Goal: Task Accomplishment & Management: Complete application form

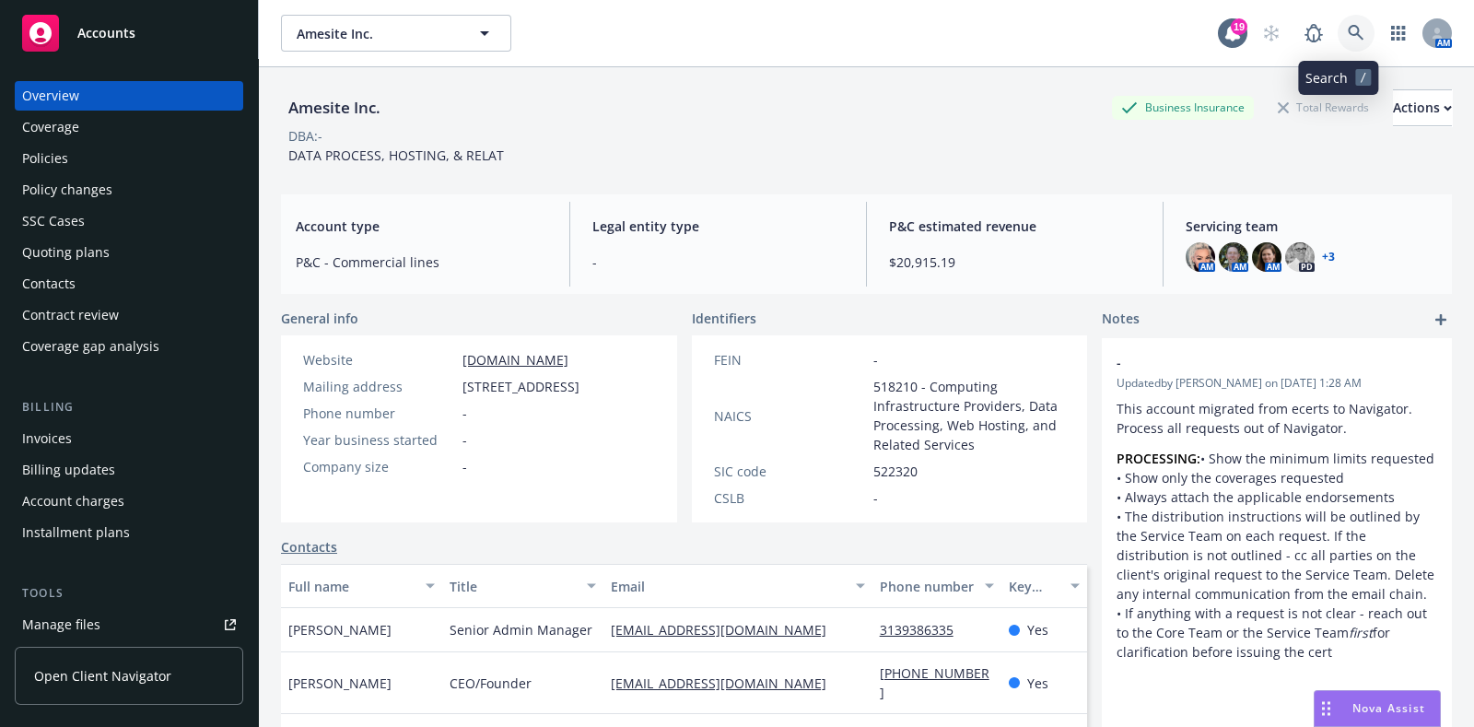
click at [1338, 29] on link at bounding box center [1356, 33] width 37 height 37
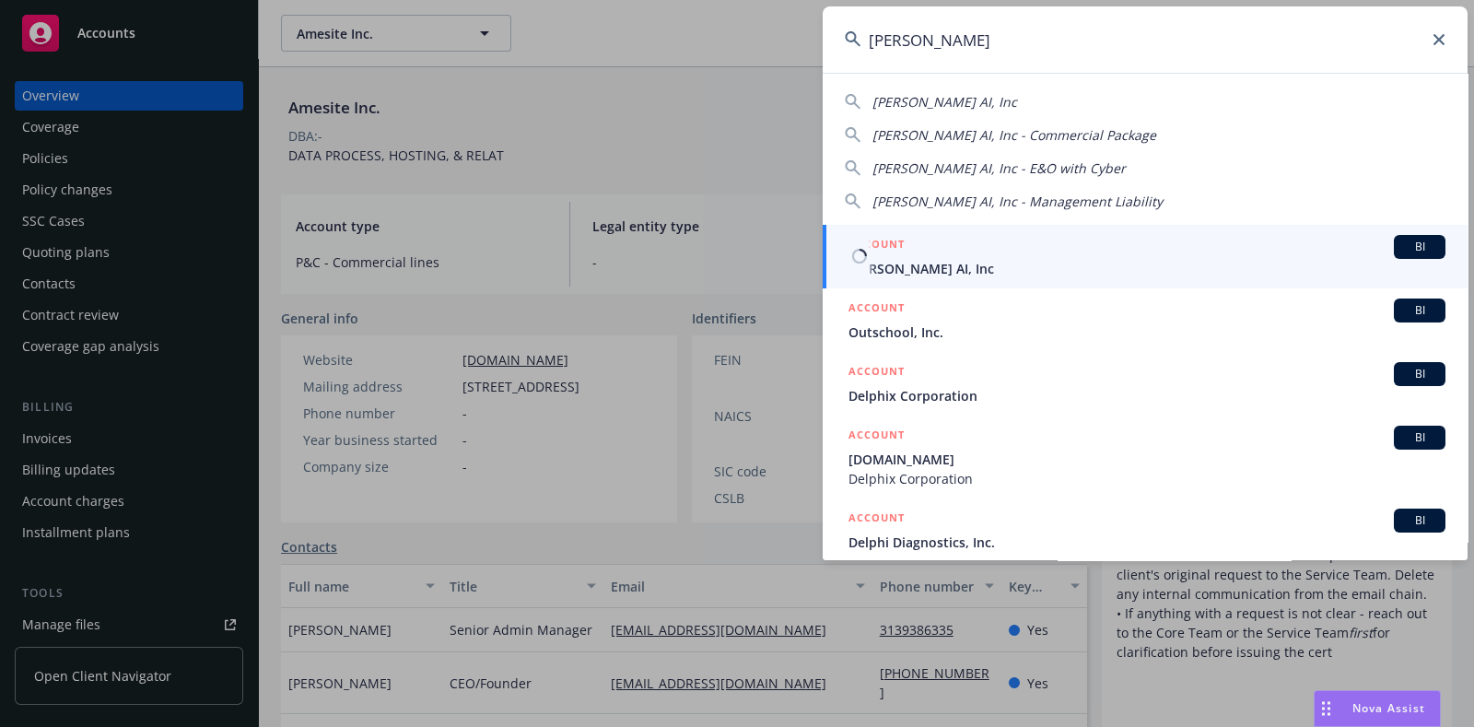
type input "[PERSON_NAME]"
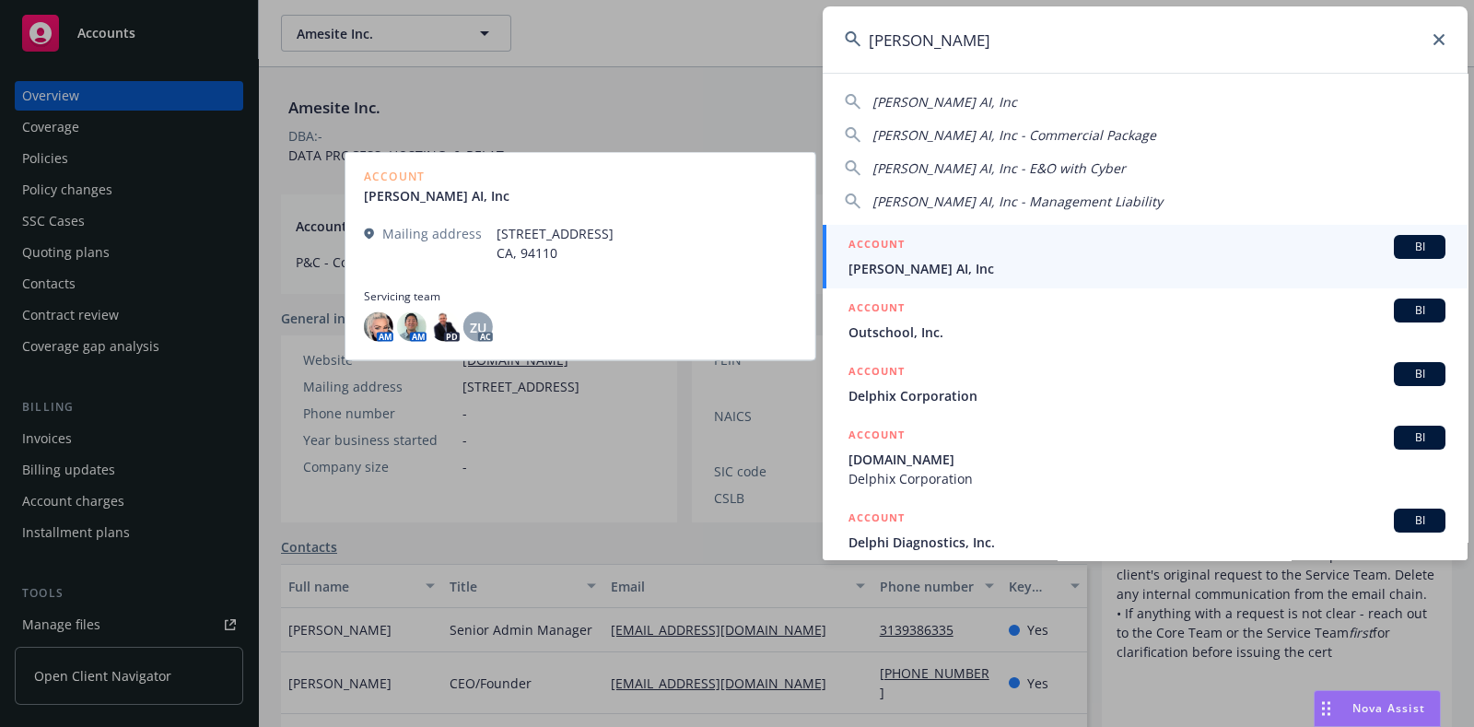
click at [905, 249] on div "ACCOUNT BI" at bounding box center [1146, 247] width 597 height 24
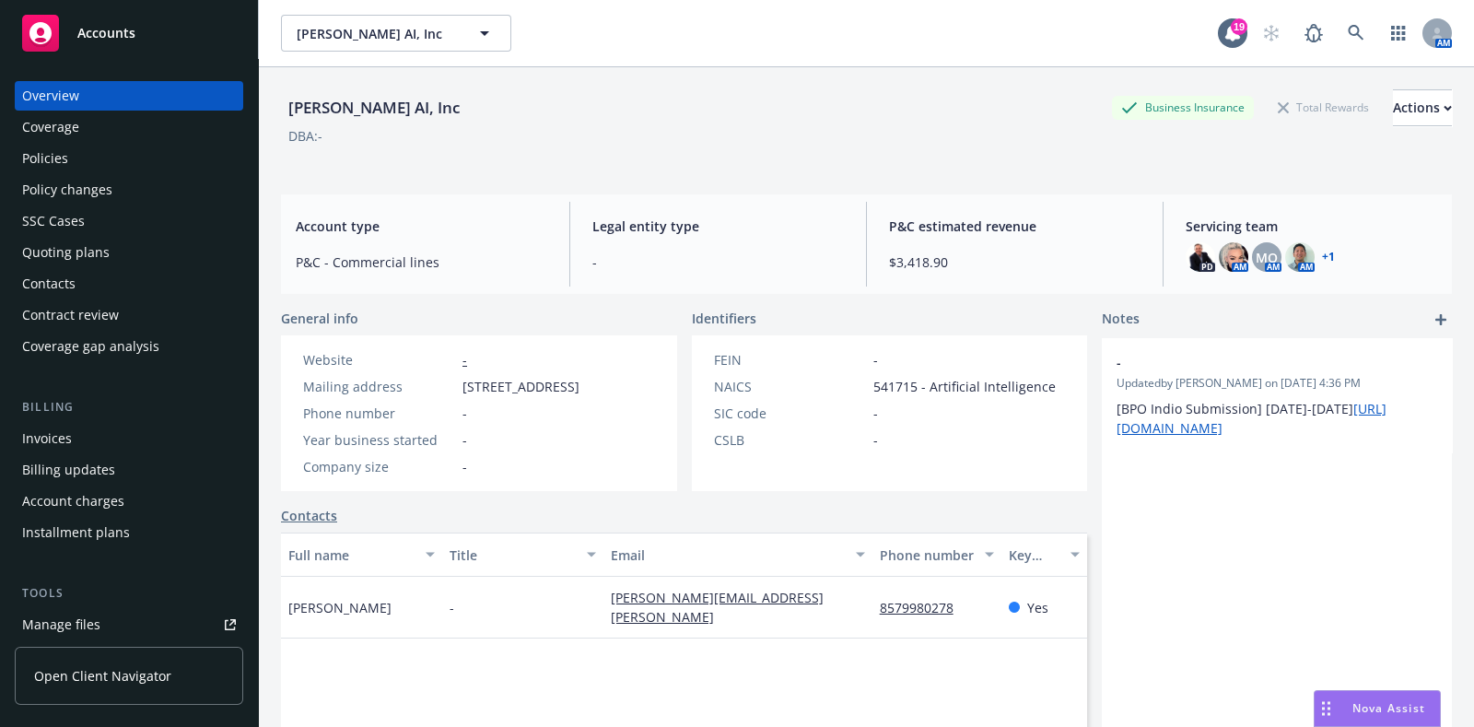
click at [79, 246] on div "Quoting plans" at bounding box center [66, 252] width 88 height 29
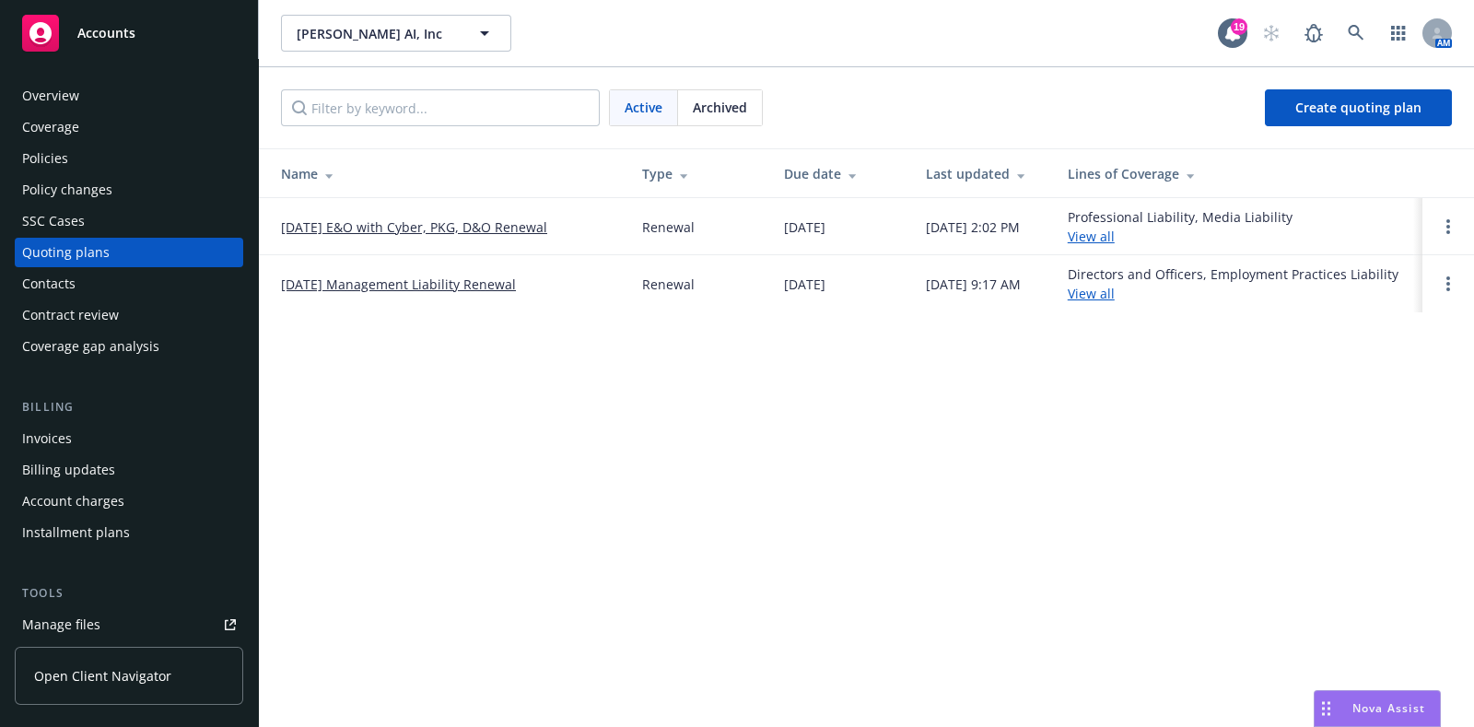
click at [427, 229] on link "[DATE] E&O with Cyber, PKG, D&O Renewal" at bounding box center [414, 226] width 266 height 19
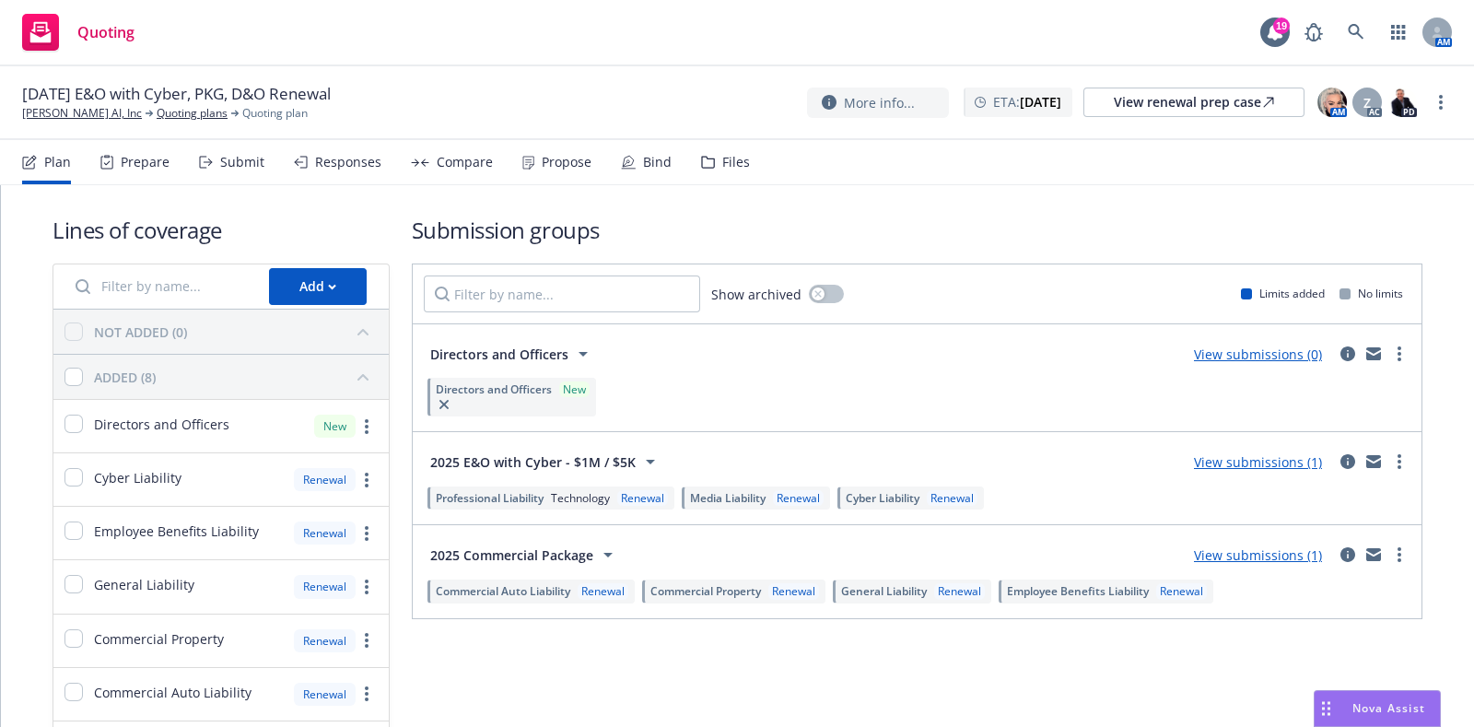
click at [233, 165] on div "Submit" at bounding box center [242, 162] width 44 height 15
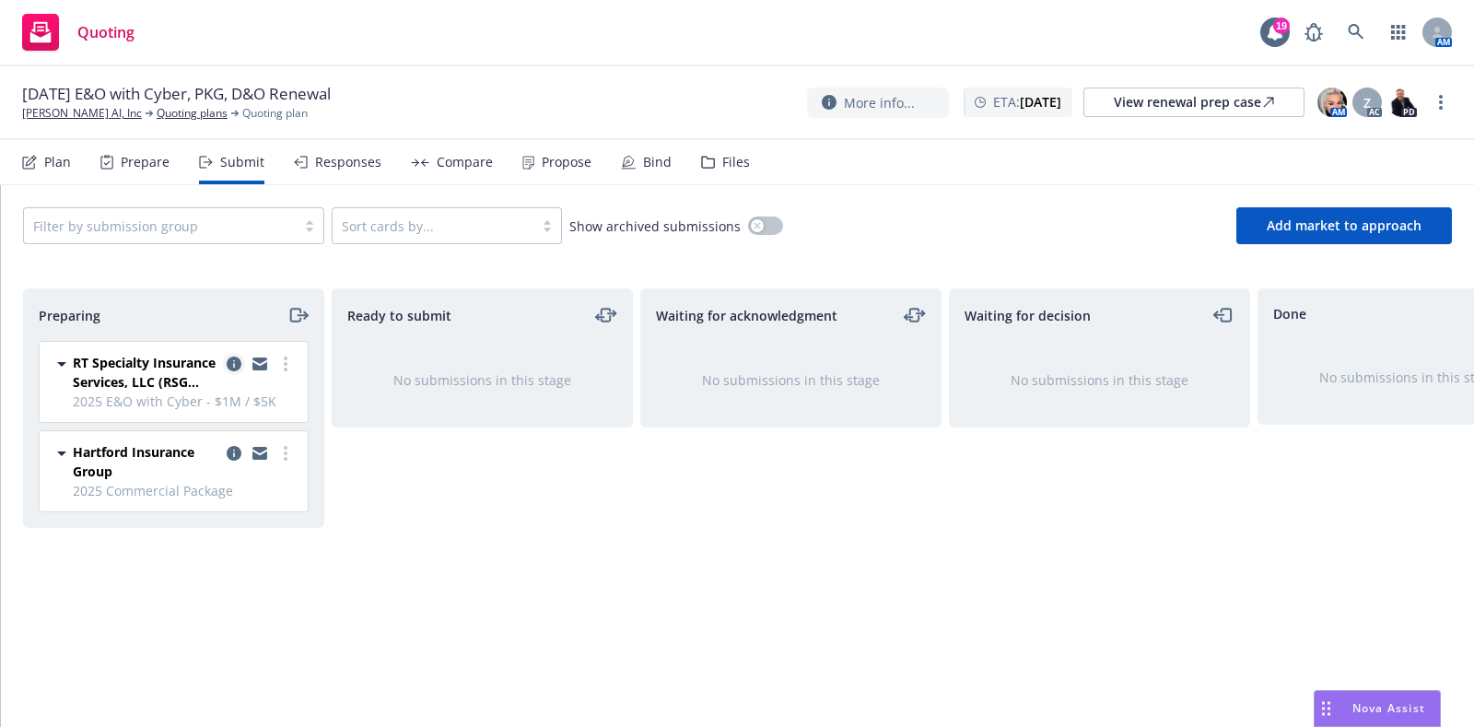
click at [229, 357] on icon "copy logging email" at bounding box center [234, 364] width 15 height 15
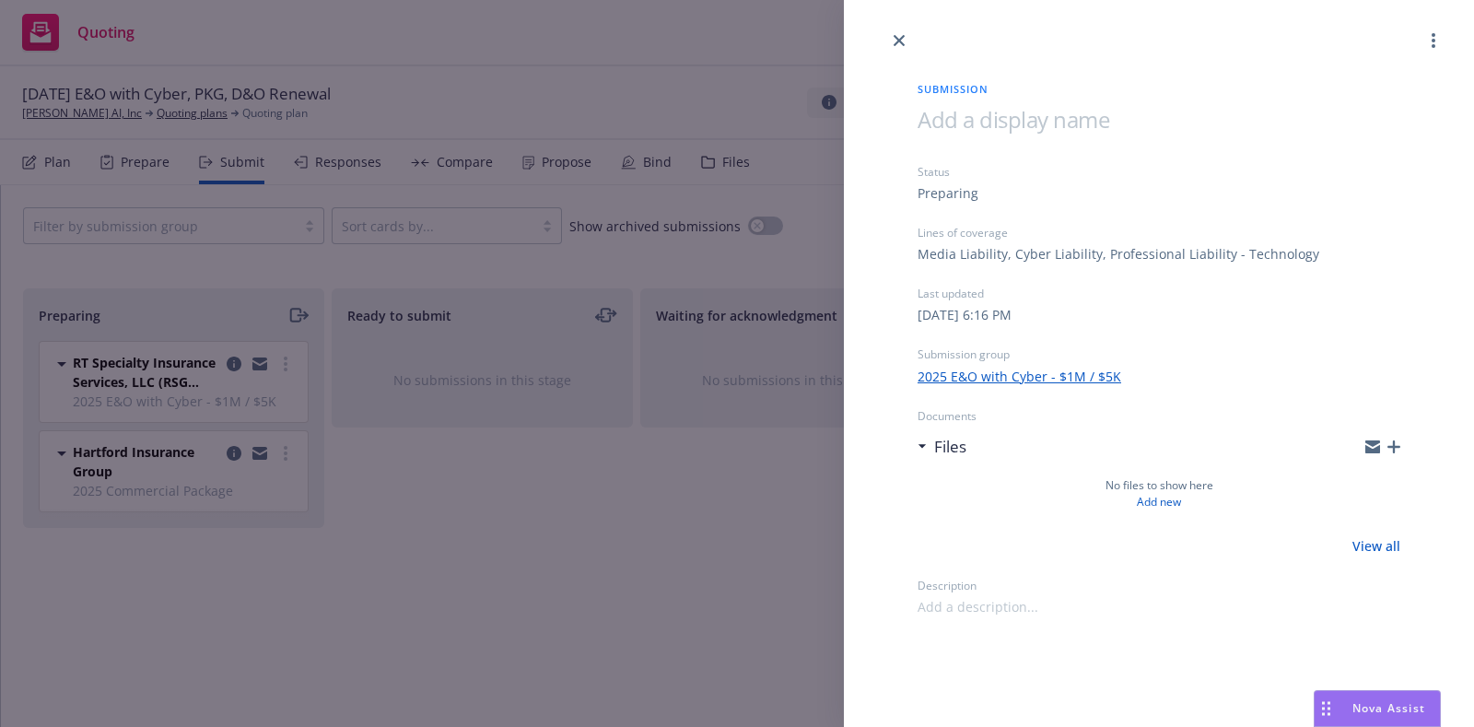
click at [1391, 440] on icon "button" at bounding box center [1393, 446] width 13 height 13
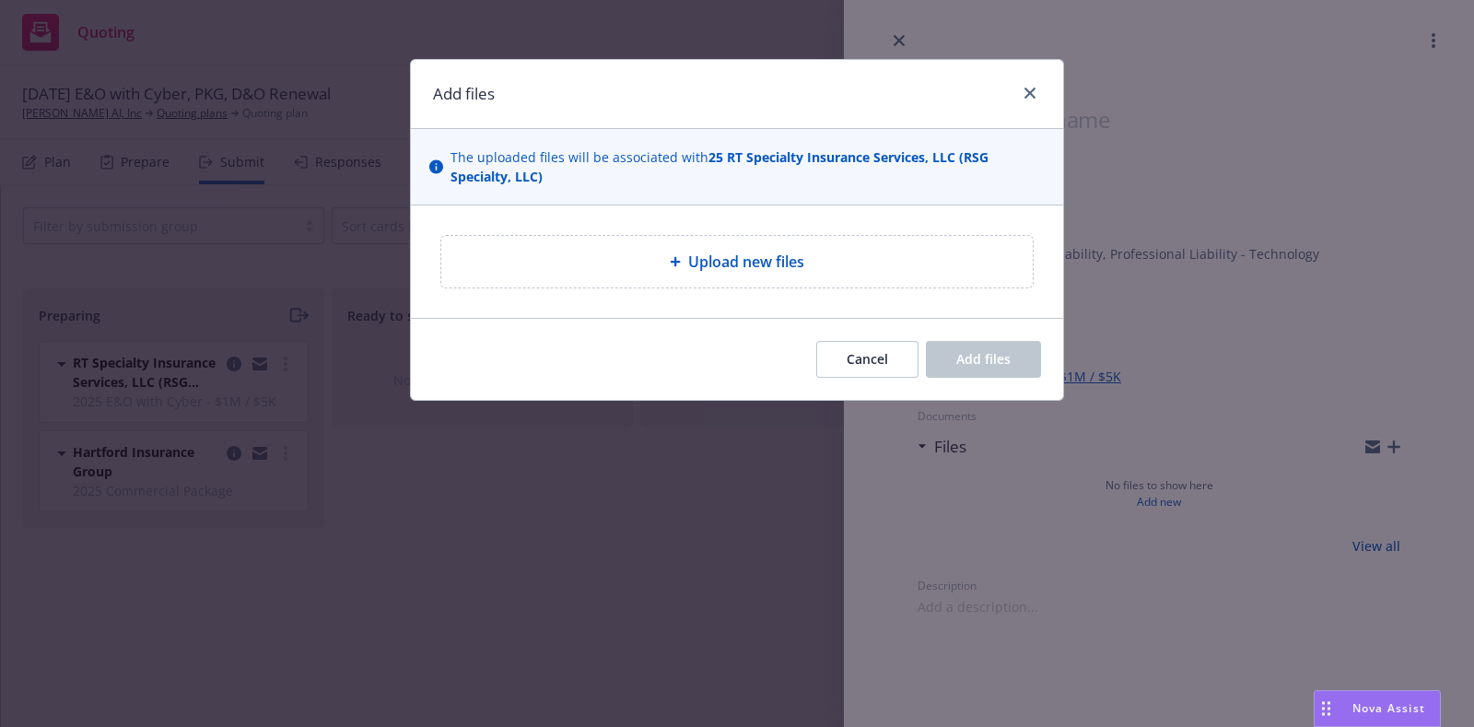
click at [741, 269] on span "Upload new files" at bounding box center [746, 262] width 116 height 22
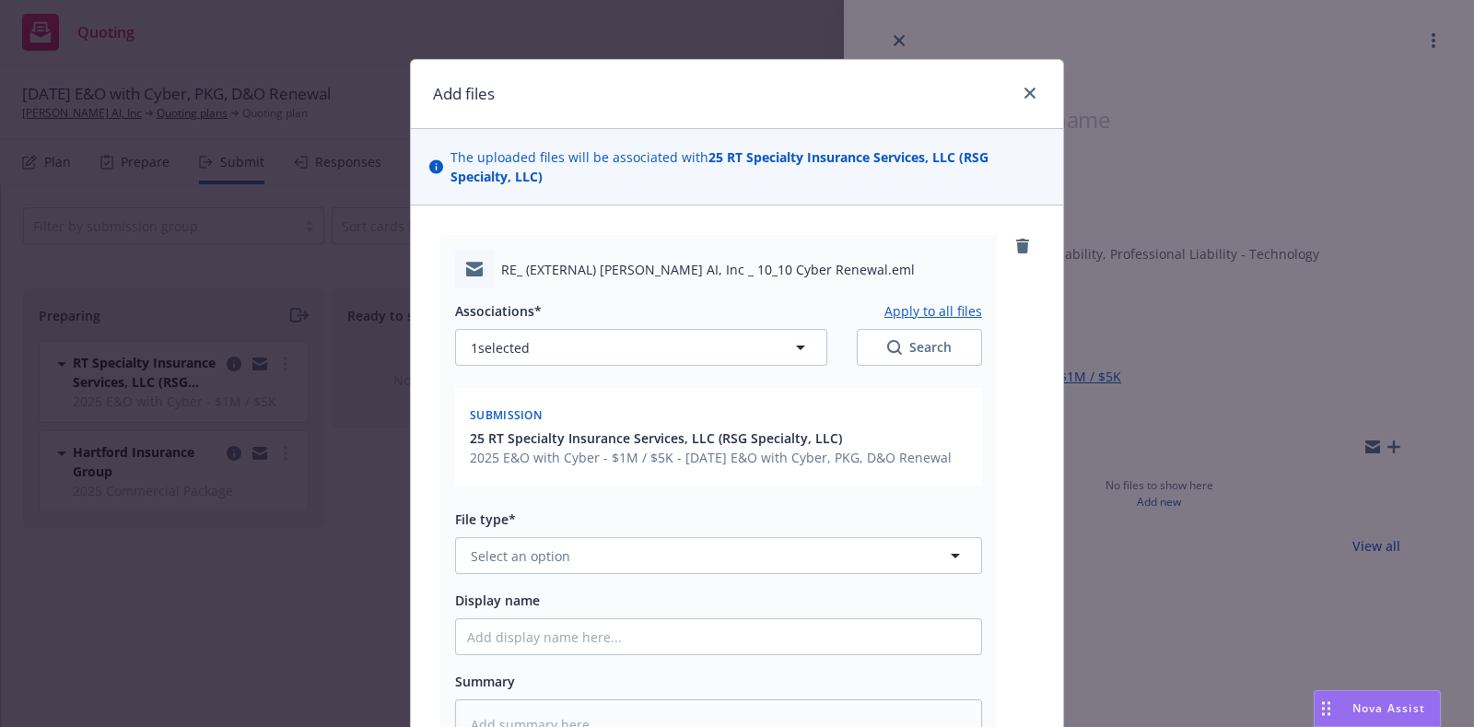
type textarea "x"
